Goal: Information Seeking & Learning: Learn about a topic

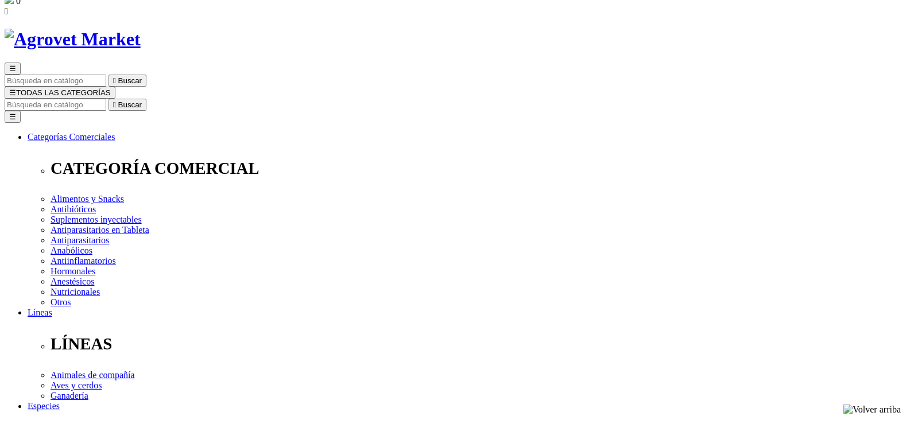
scroll to position [57, 0]
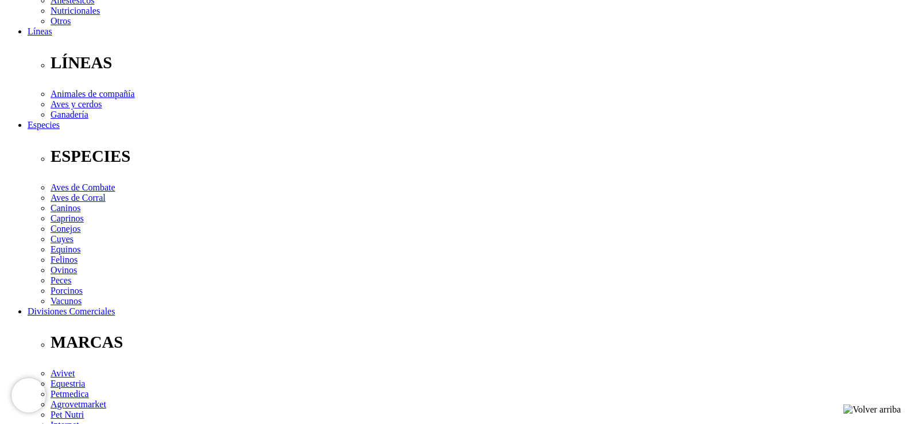
scroll to position [345, 0]
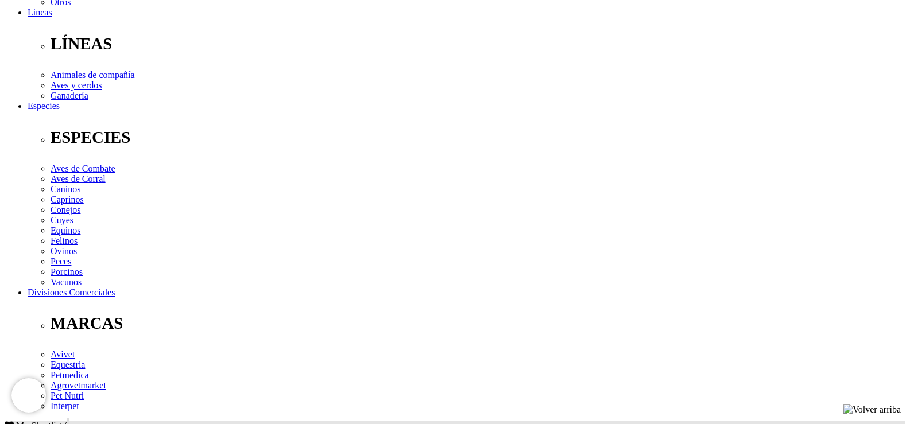
drag, startPoint x: 266, startPoint y: 253, endPoint x: 339, endPoint y: 255, distance: 73.5
drag, startPoint x: 648, startPoint y: 257, endPoint x: 685, endPoint y: 256, distance: 37.3
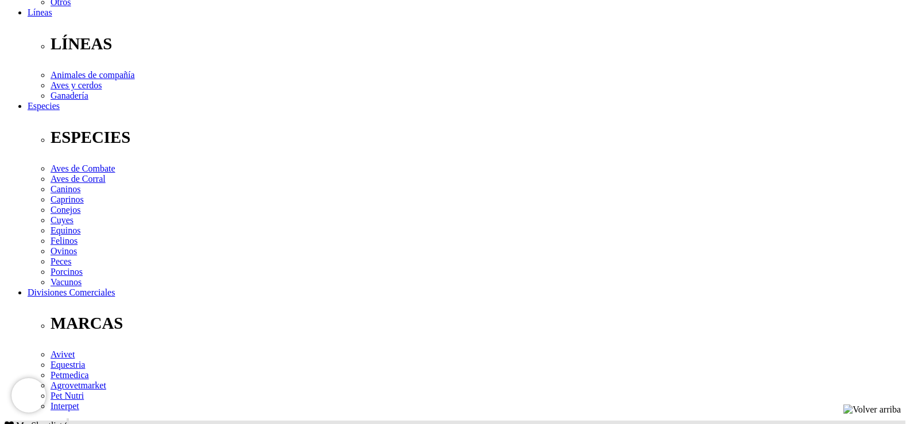
drag, startPoint x: 501, startPoint y: 265, endPoint x: 454, endPoint y: 268, distance: 46.6
